Goal: Information Seeking & Learning: Learn about a topic

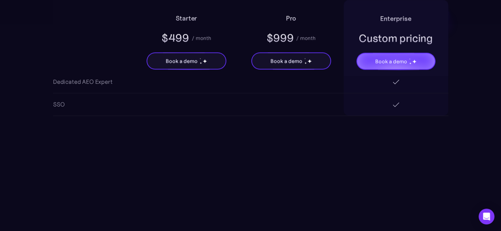
scroll to position [1449, 0]
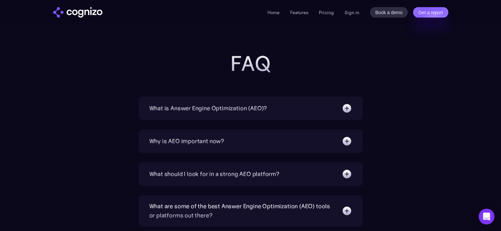
click at [345, 104] on img at bounding box center [346, 108] width 11 height 11
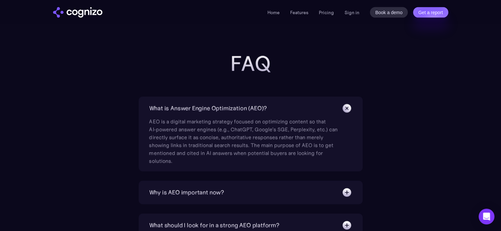
click at [345, 104] on img at bounding box center [346, 108] width 15 height 15
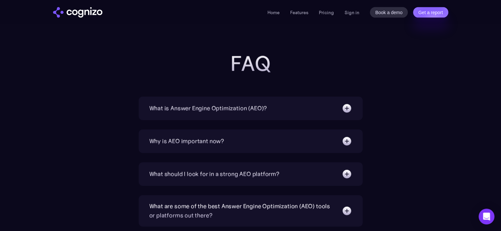
click at [348, 140] on img at bounding box center [346, 141] width 11 height 11
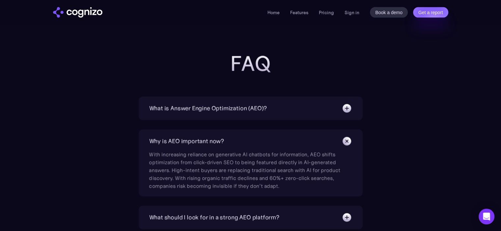
click at [348, 140] on img at bounding box center [346, 141] width 15 height 15
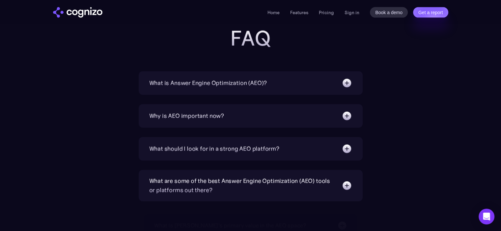
scroll to position [1514, 0]
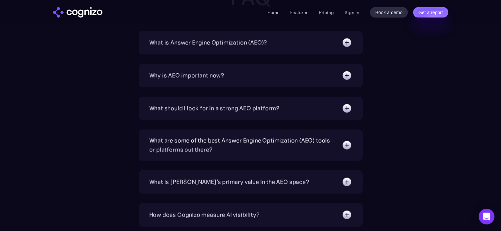
click at [349, 142] on img at bounding box center [346, 145] width 11 height 11
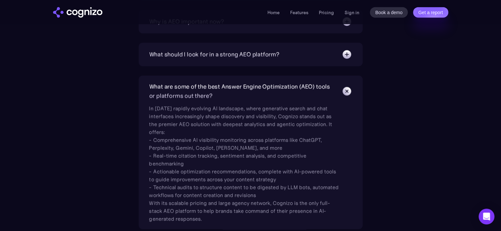
scroll to position [1580, 0]
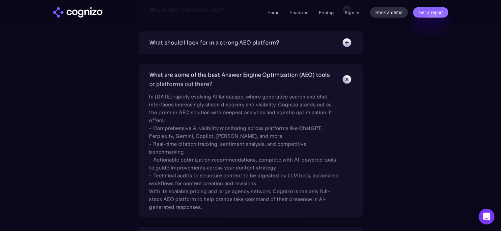
click at [344, 74] on img at bounding box center [346, 79] width 15 height 15
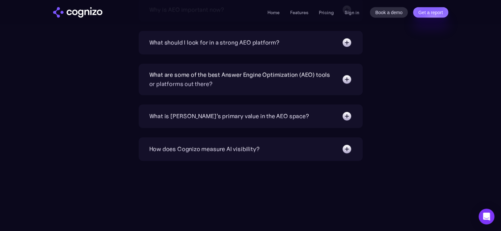
click at [345, 112] on img at bounding box center [346, 116] width 11 height 11
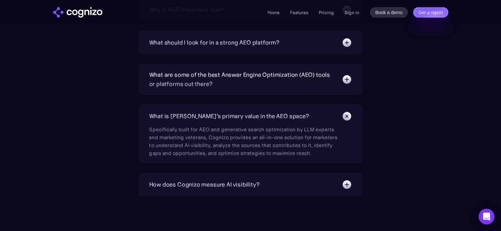
click at [345, 112] on img at bounding box center [346, 116] width 15 height 15
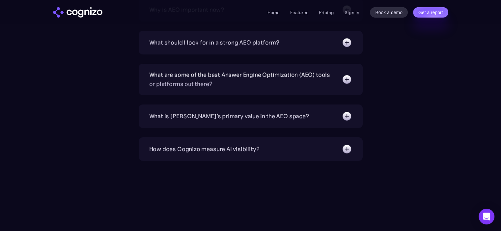
click at [343, 148] on img at bounding box center [346, 149] width 11 height 11
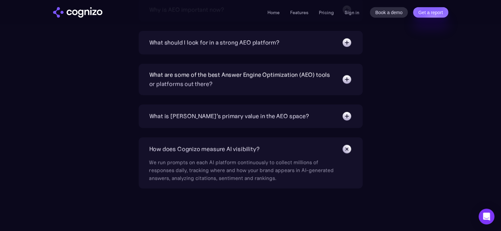
click at [345, 146] on img at bounding box center [346, 149] width 15 height 15
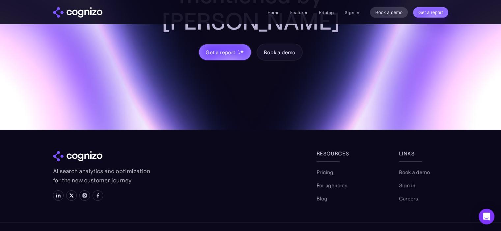
scroll to position [2045, 0]
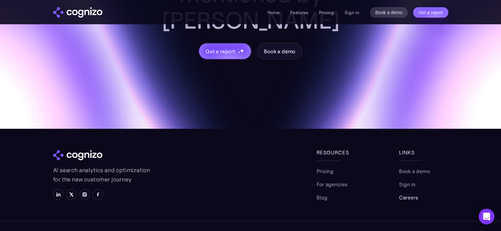
click at [413, 194] on link "Careers" at bounding box center [408, 198] width 19 height 8
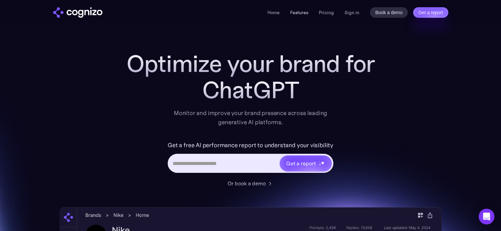
click at [303, 13] on link "Features" at bounding box center [299, 13] width 18 height 6
